Goal: Transaction & Acquisition: Purchase product/service

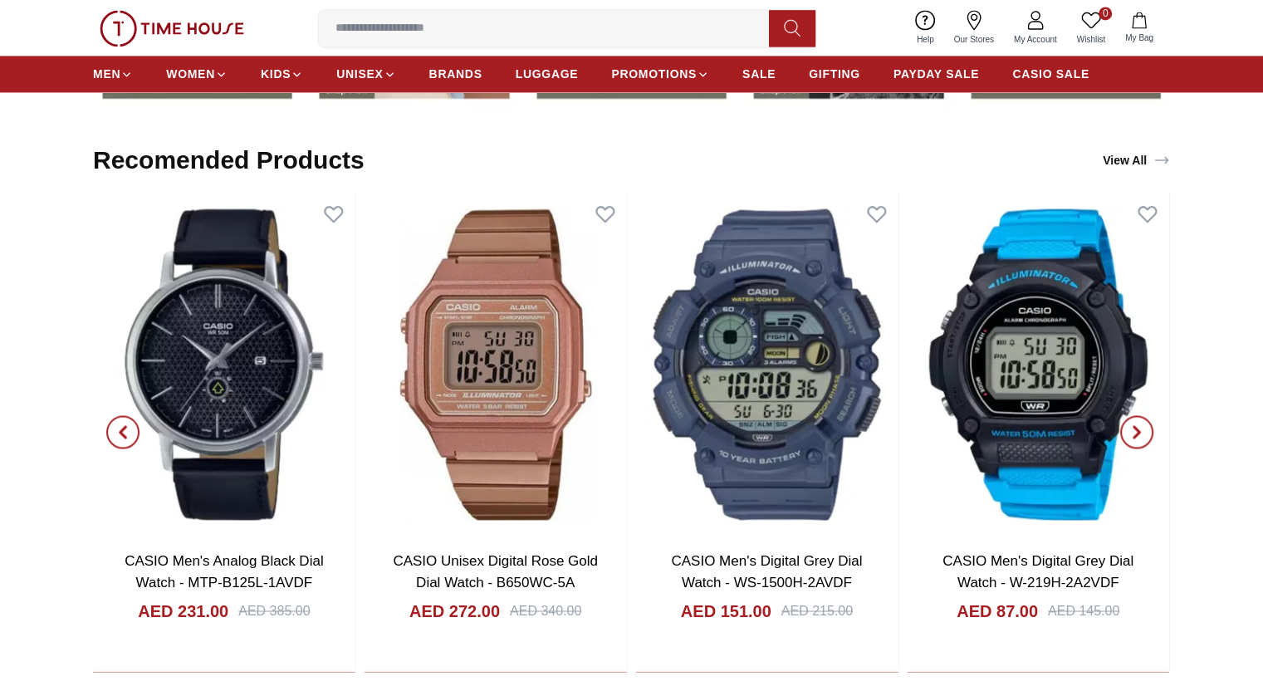
scroll to position [2666, 0]
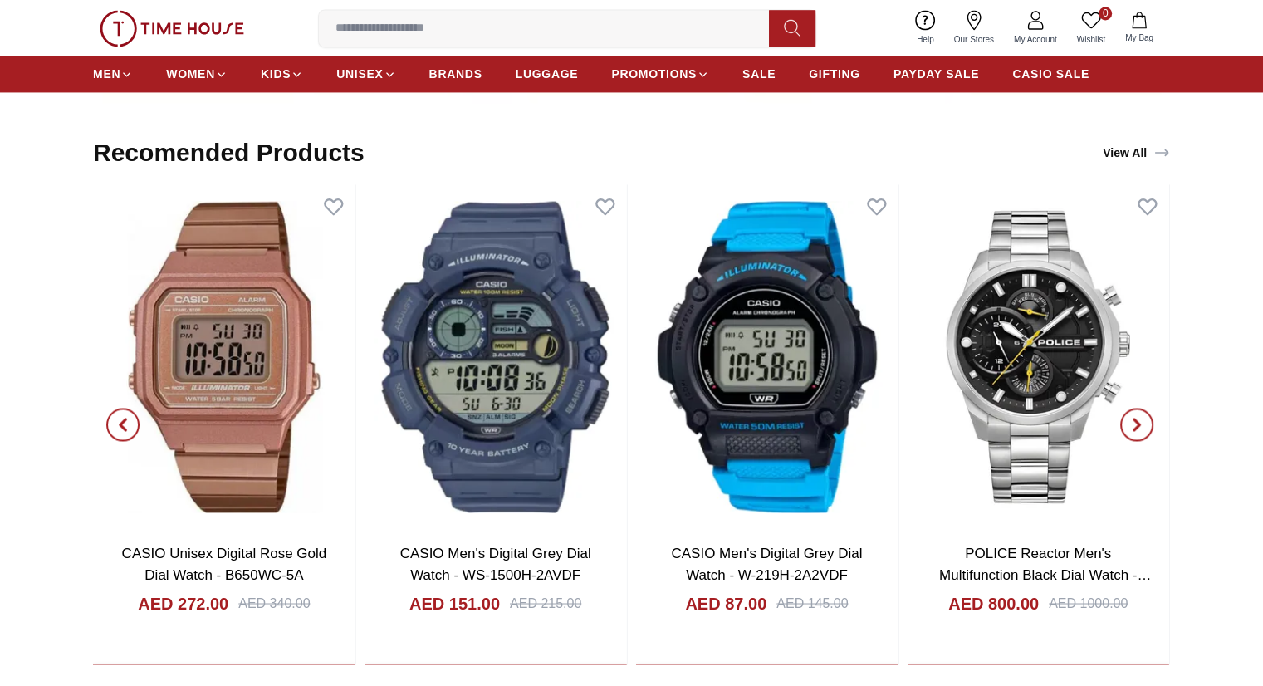
click at [123, 425] on icon "button" at bounding box center [122, 423] width 5 height 11
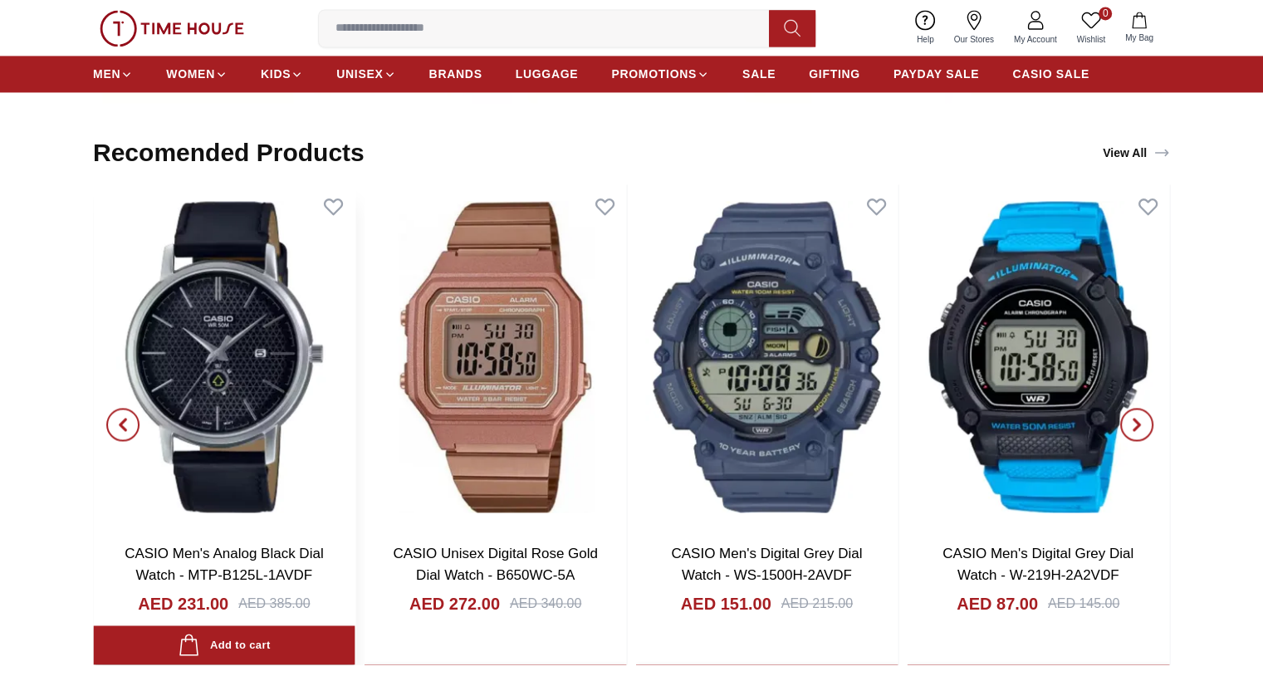
click at [206, 444] on img at bounding box center [224, 356] width 262 height 345
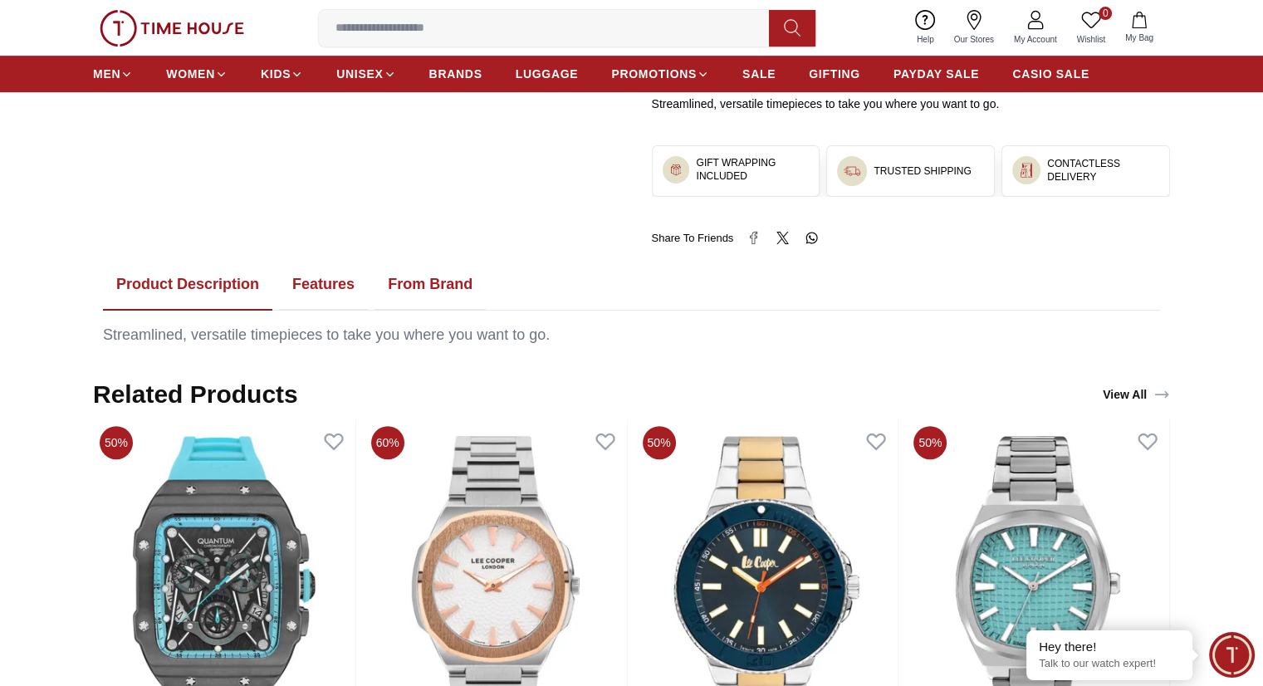
scroll to position [687, 0]
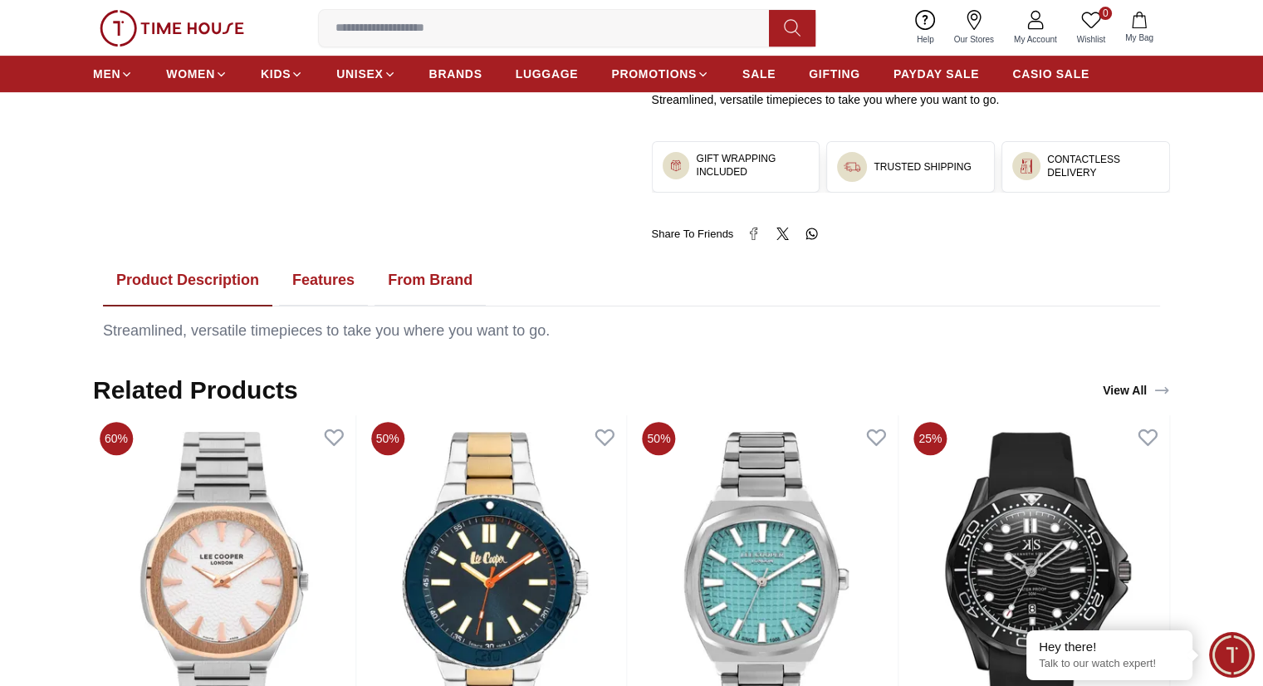
click at [305, 284] on button "Features" at bounding box center [323, 280] width 89 height 51
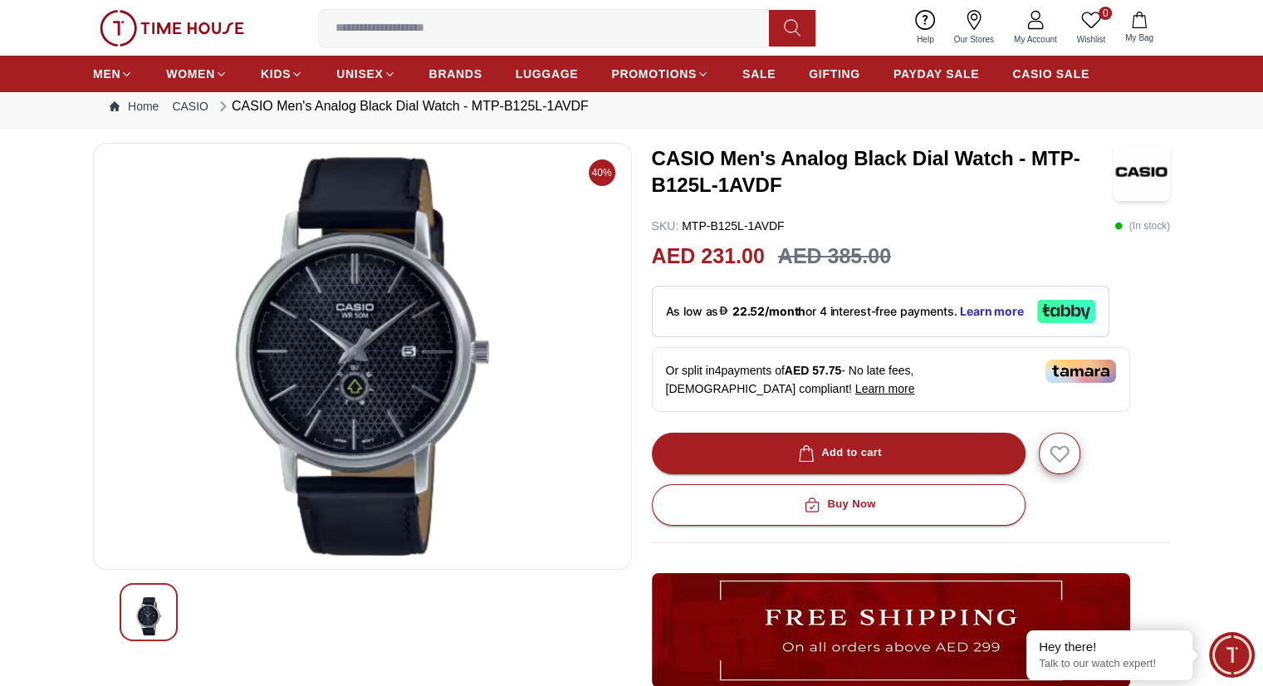
scroll to position [0, 0]
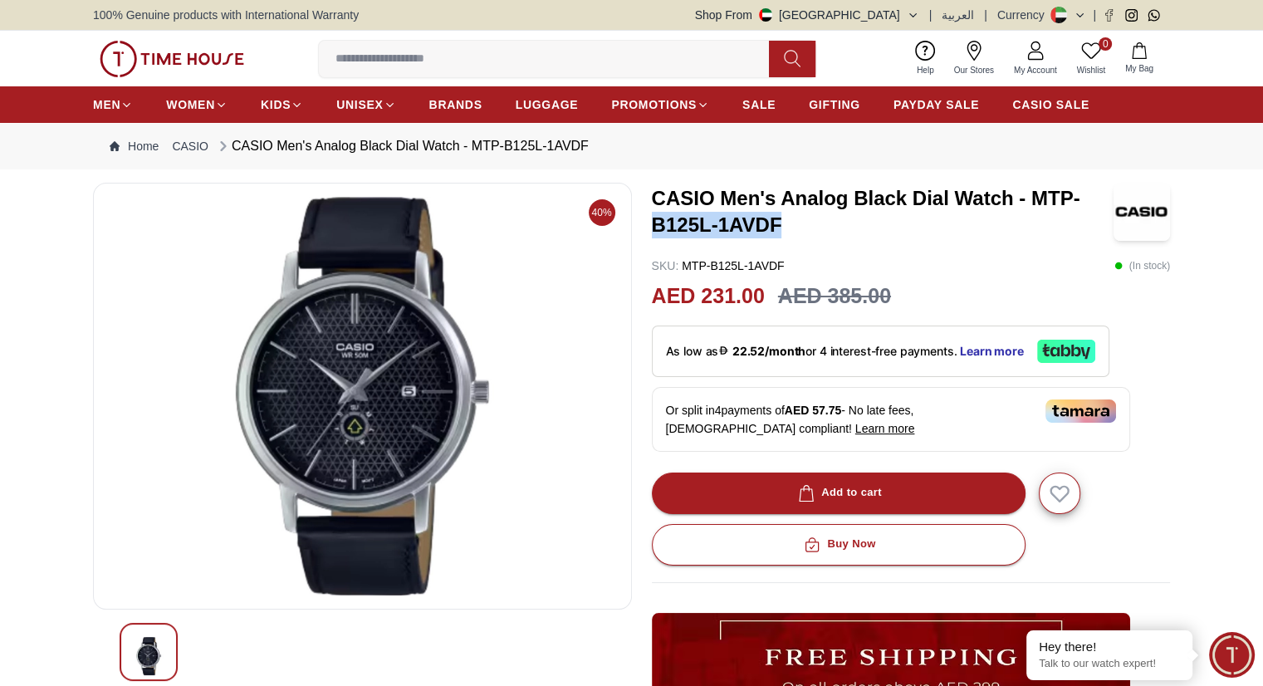
drag, startPoint x: 655, startPoint y: 227, endPoint x: 788, endPoint y: 225, distance: 132.8
click at [788, 225] on h3 "CASIO Men's Analog Black Dial Watch - MTP-B125L-1AVDF" at bounding box center [883, 211] width 462 height 53
click at [1034, 198] on h3 "CASIO Men's Analog Black Dial Watch - MTP-B125L-1AVDF" at bounding box center [883, 211] width 462 height 53
drag, startPoint x: 1034, startPoint y: 198, endPoint x: 1052, endPoint y: 227, distance: 34.6
click at [1052, 227] on h3 "CASIO Men's Analog Black Dial Watch - MTP-B125L-1AVDF" at bounding box center [883, 211] width 462 height 53
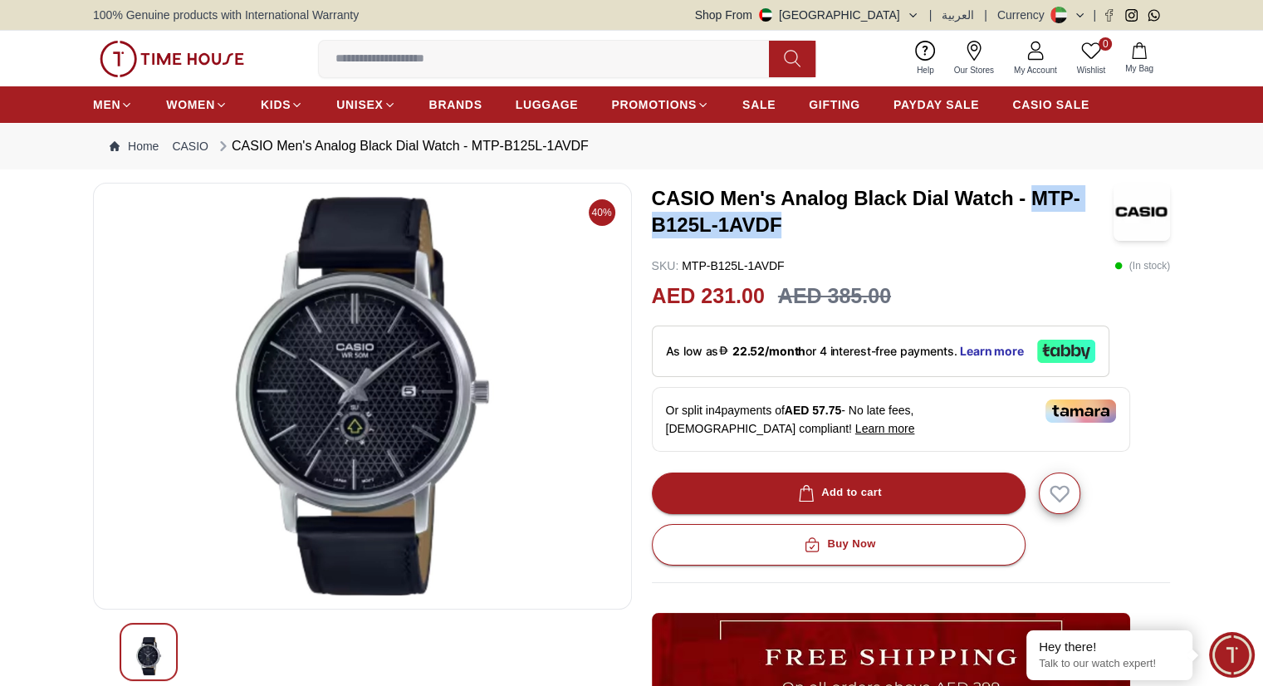
copy h3 "MTP-B125L-1AVDF"
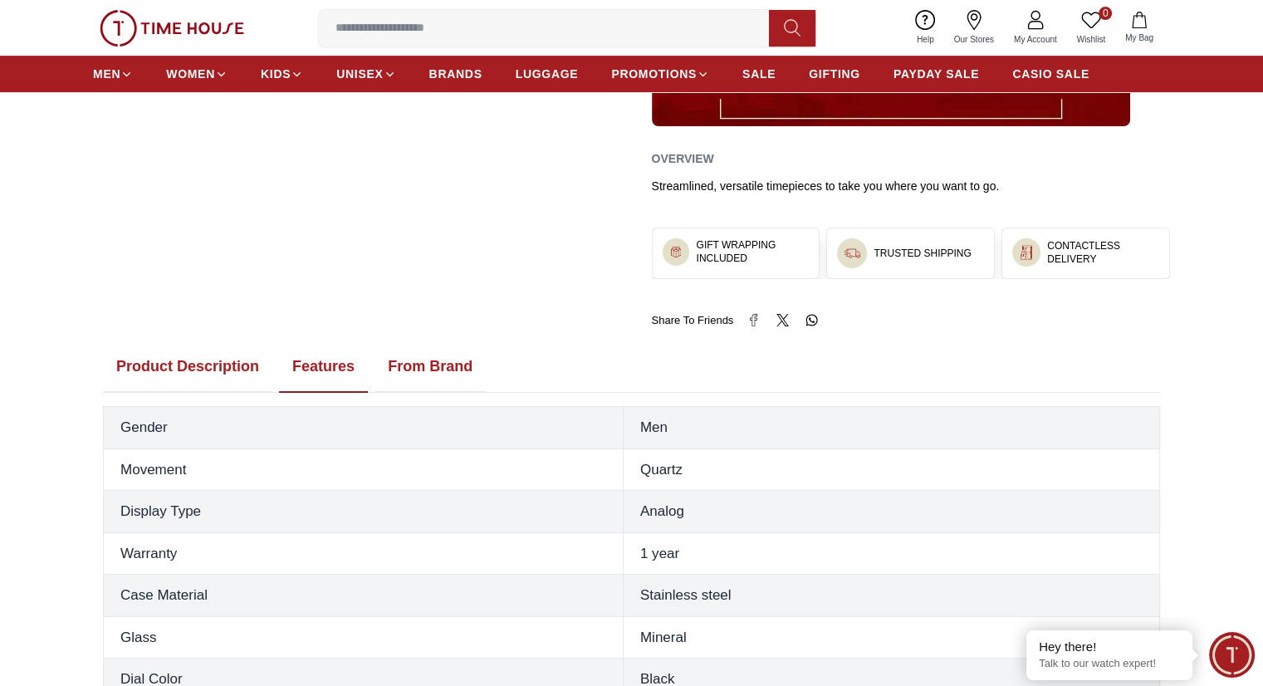
scroll to position [608, 0]
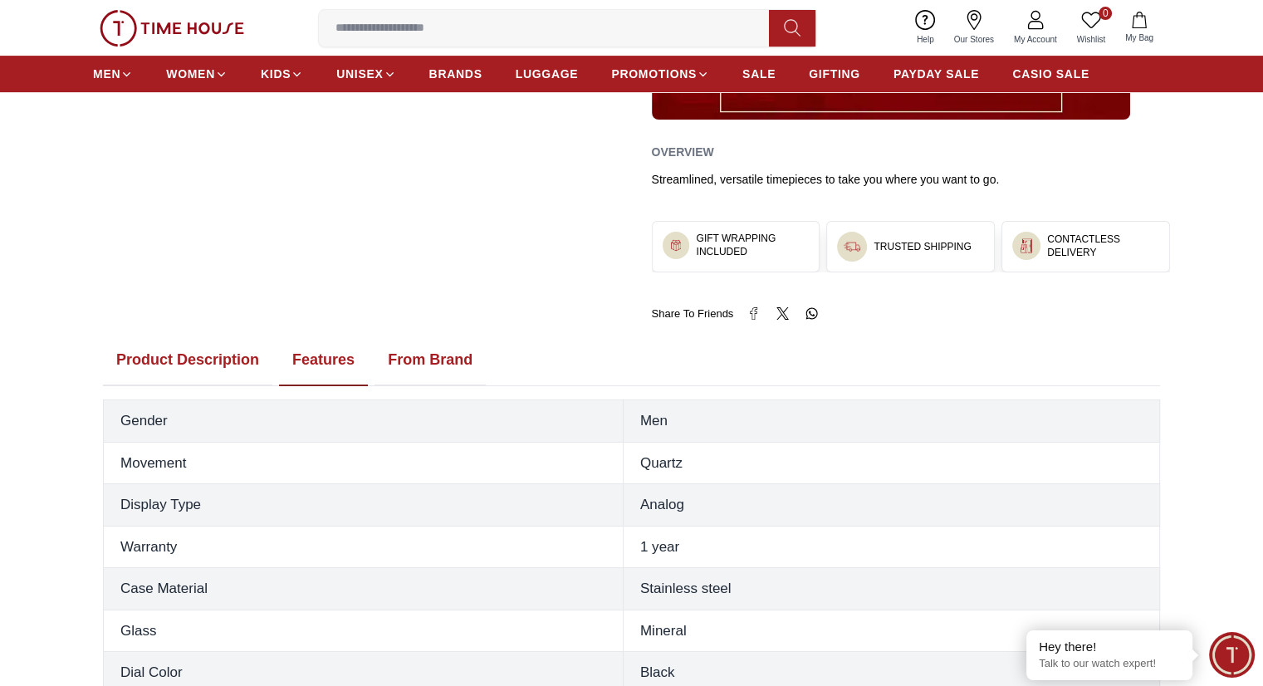
click at [425, 353] on button "From Brand" at bounding box center [429, 360] width 111 height 51
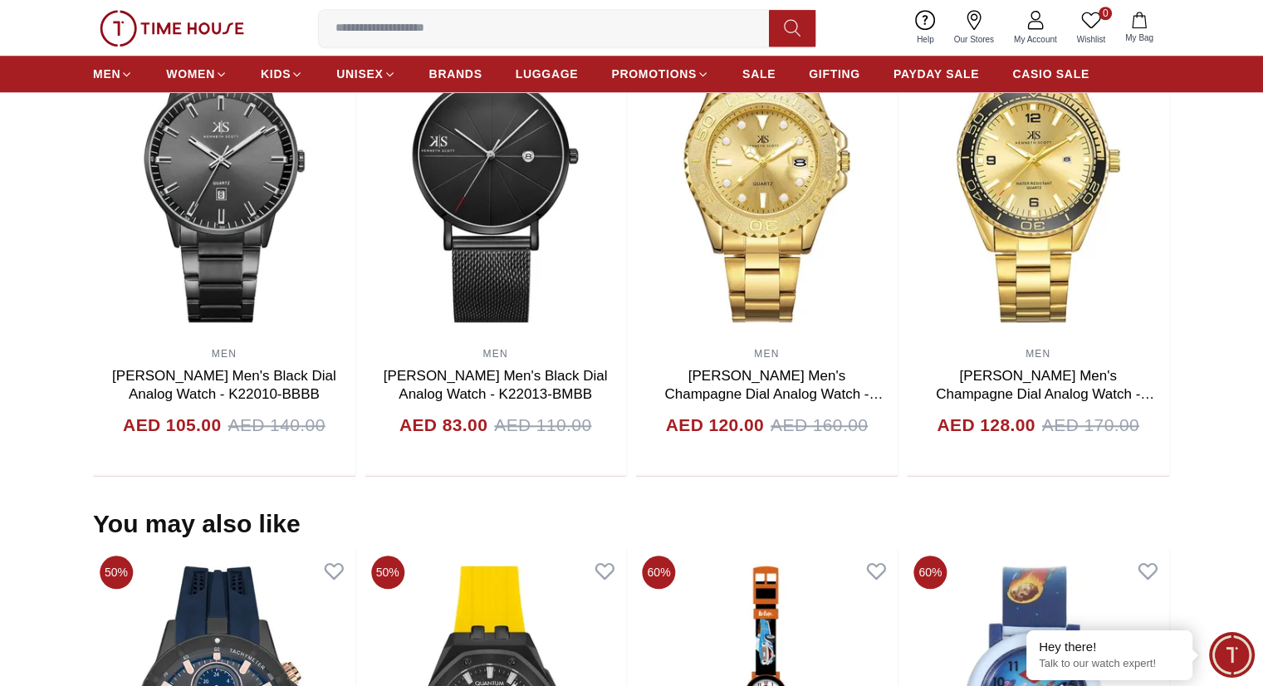
scroll to position [1623, 0]
